Goal: Task Accomplishment & Management: Use online tool/utility

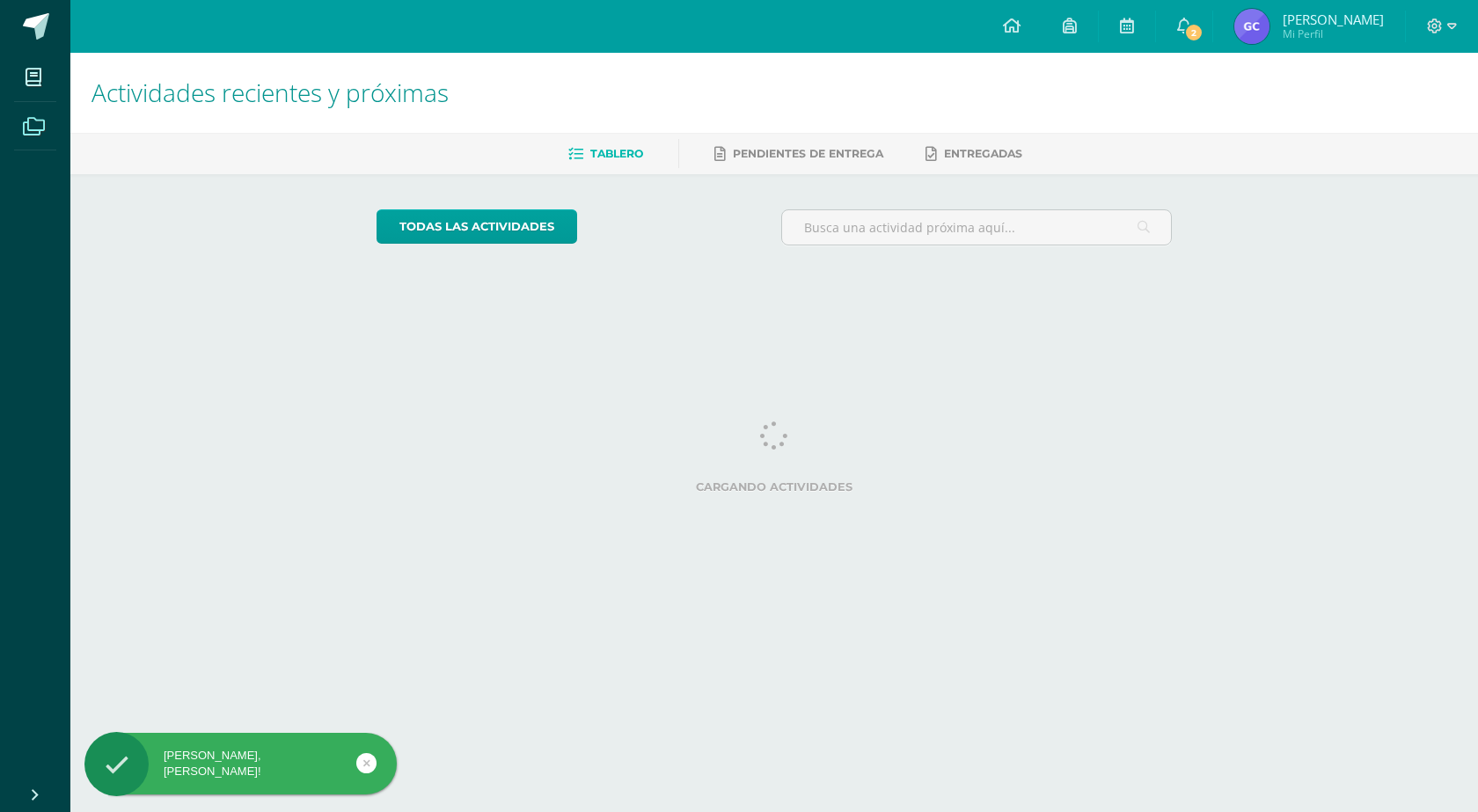
click at [48, 124] on span at bounding box center [34, 125] width 40 height 40
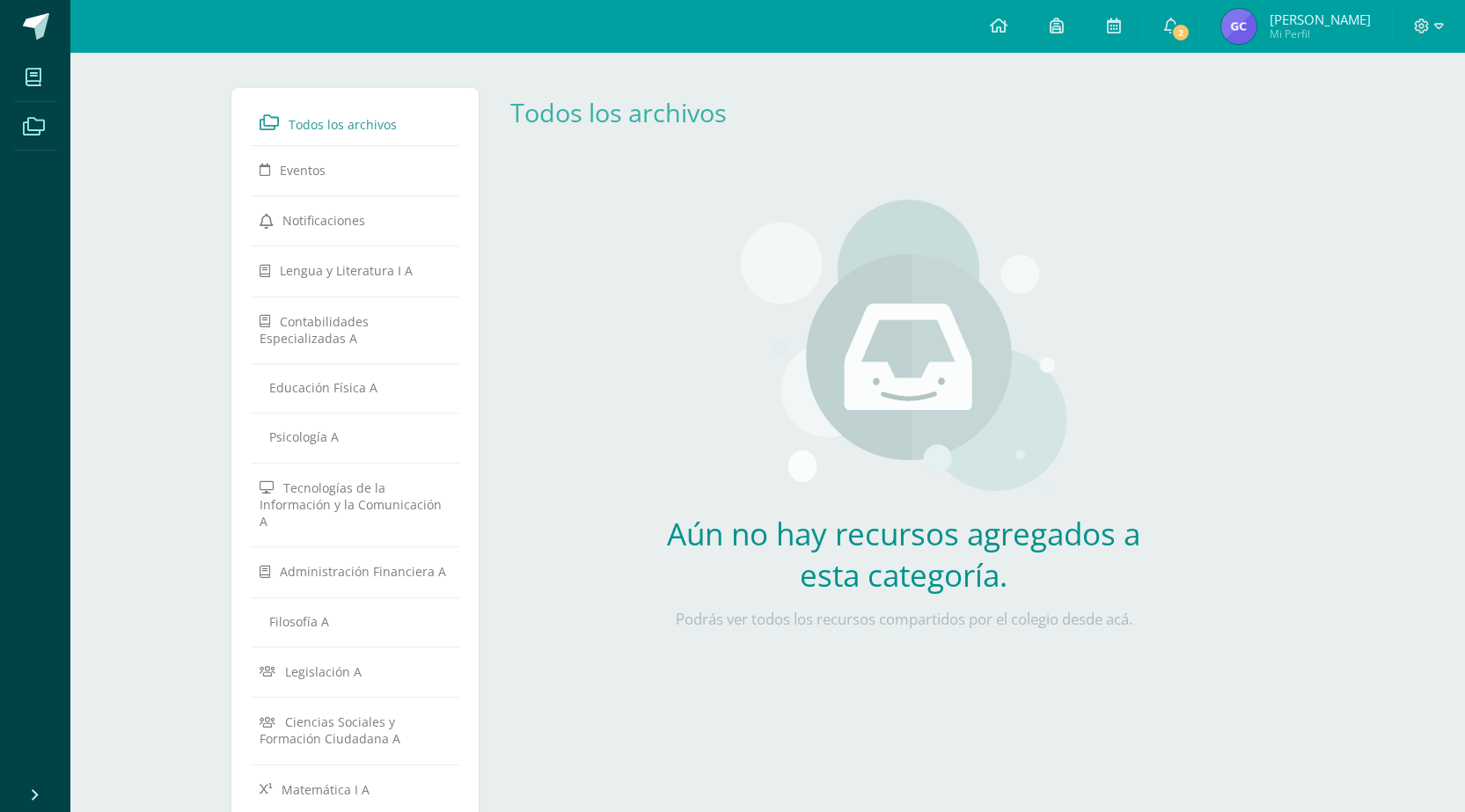
click at [31, 76] on icon at bounding box center [33, 78] width 16 height 18
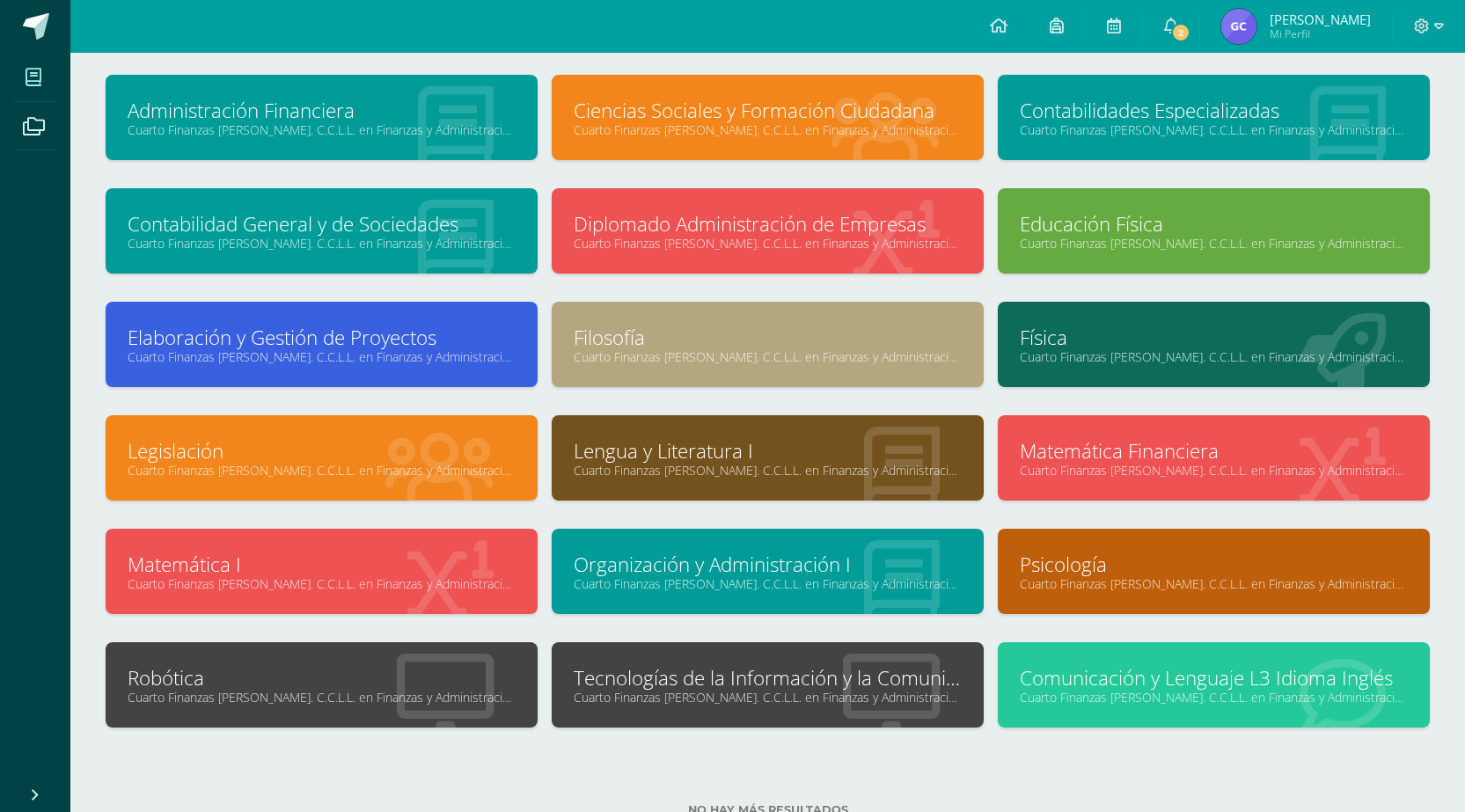
scroll to position [154, 0]
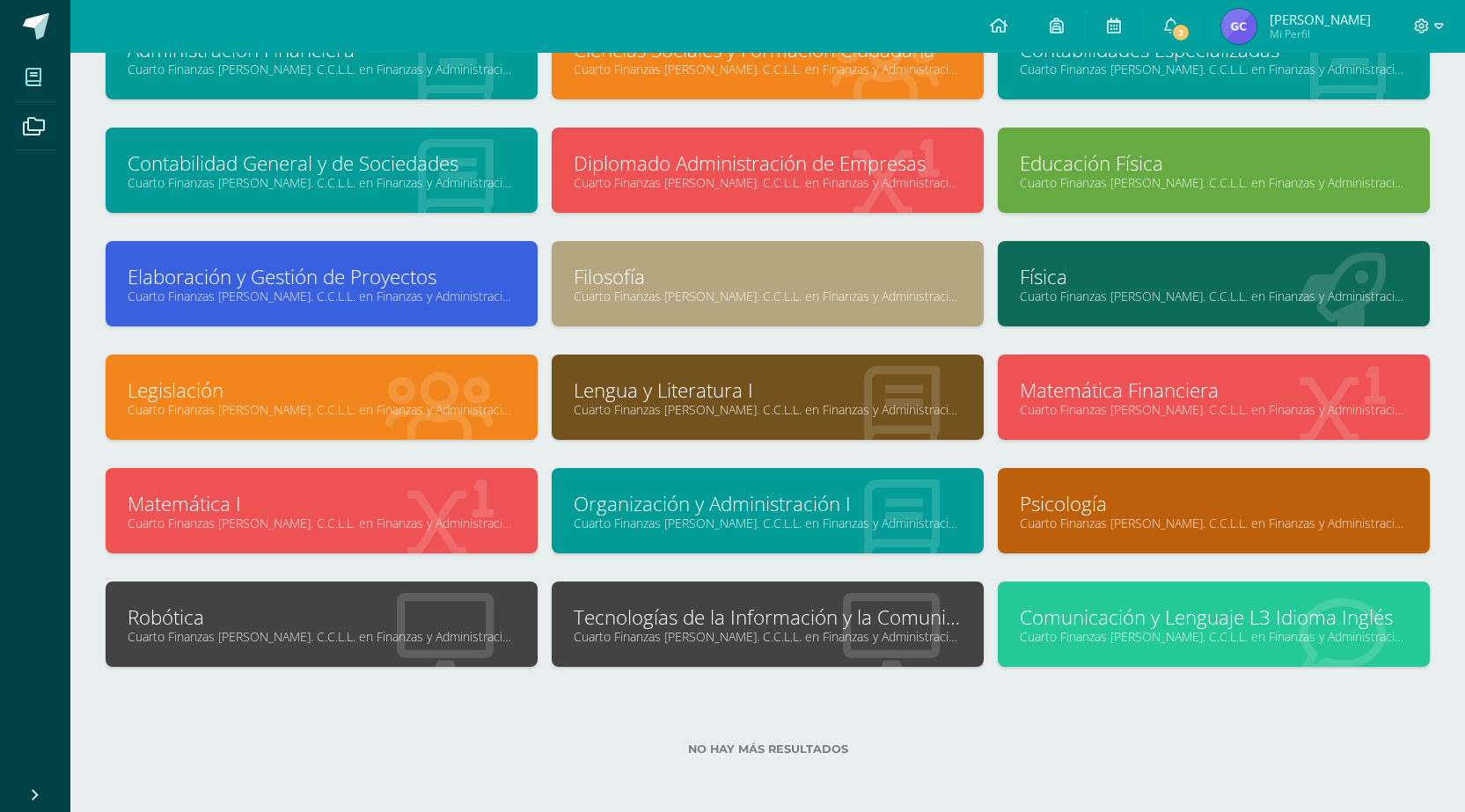
click at [837, 618] on link "Tecnologías de la Información y la Comunicación" at bounding box center [767, 617] width 388 height 27
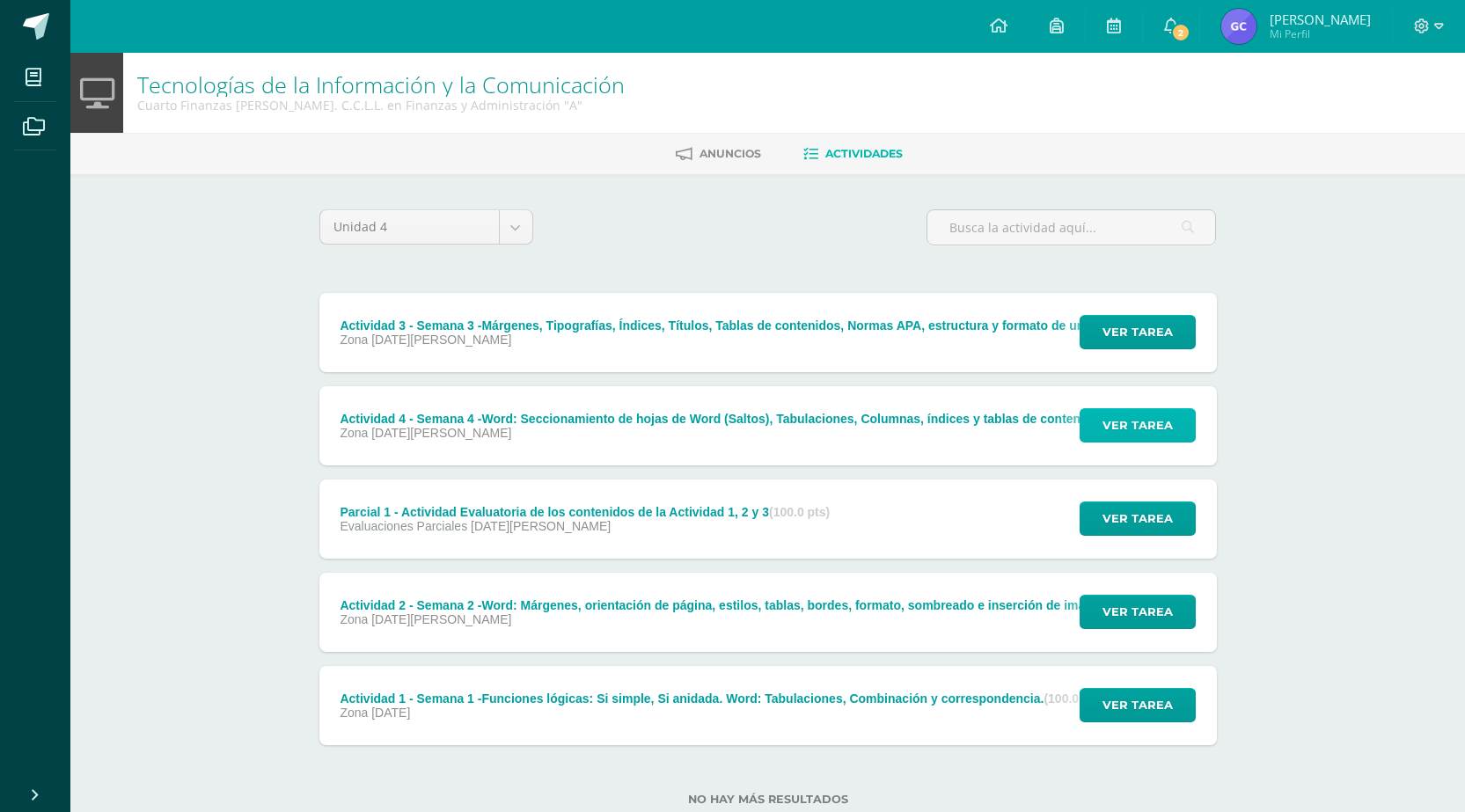
click at [1101, 417] on button "Ver tarea" at bounding box center [1138, 425] width 116 height 34
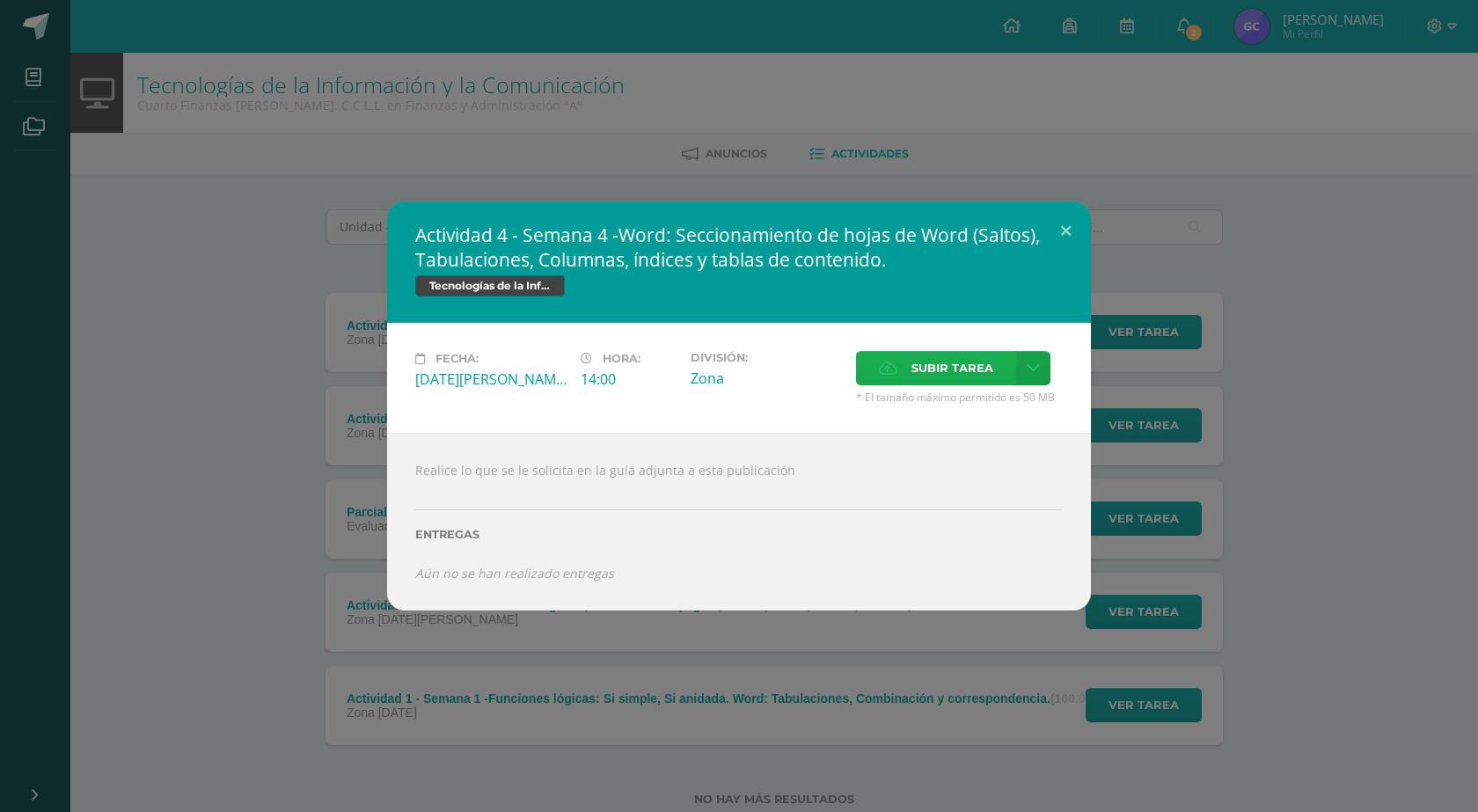
click at [946, 368] on span "Subir tarea" at bounding box center [952, 368] width 82 height 32
click at [0, 0] on input "Subir tarea" at bounding box center [0, 0] width 0 height 0
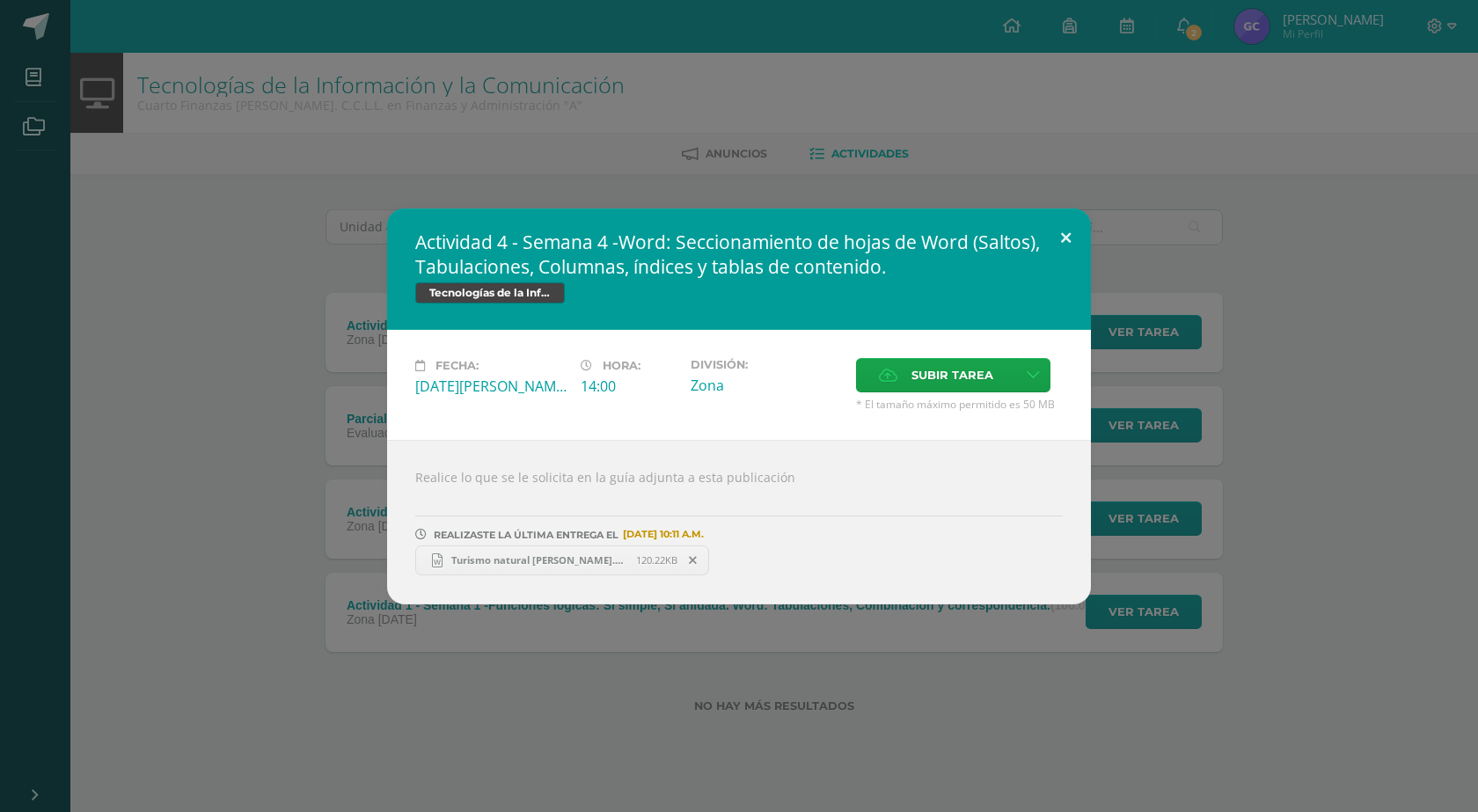
click at [1064, 239] on button at bounding box center [1066, 238] width 50 height 59
